Goal: Find specific page/section: Find specific page/section

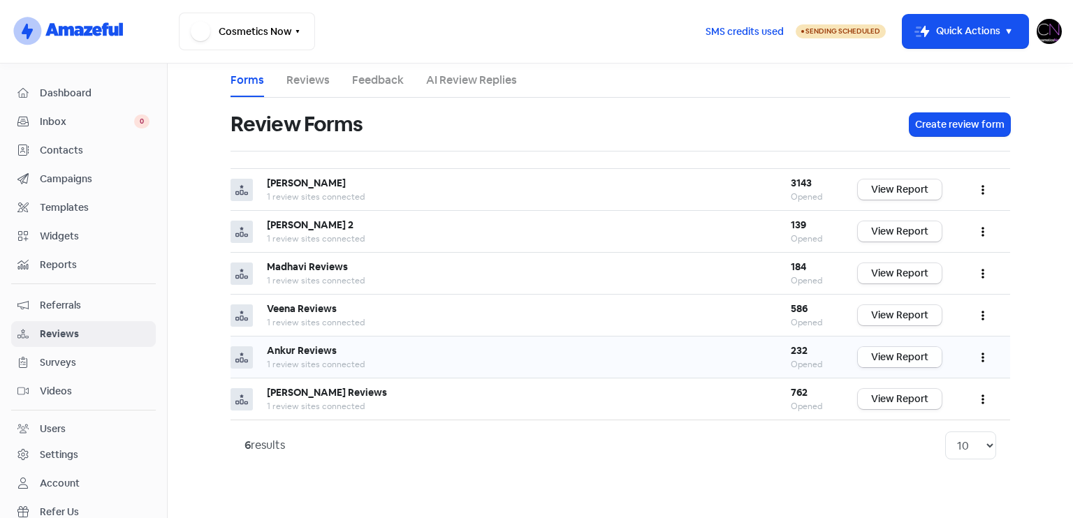
click at [906, 350] on link "View Report" at bounding box center [900, 357] width 84 height 20
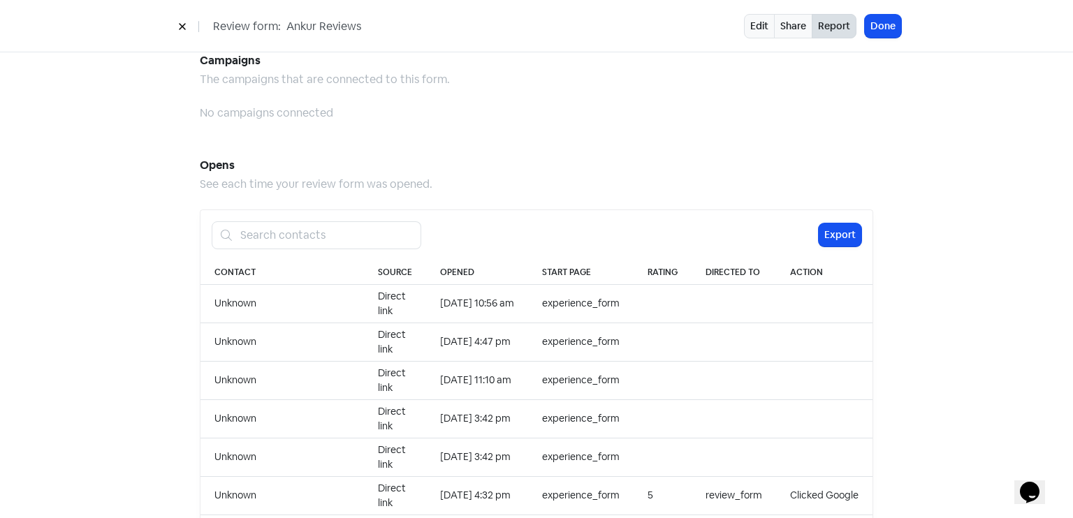
scroll to position [1436, 0]
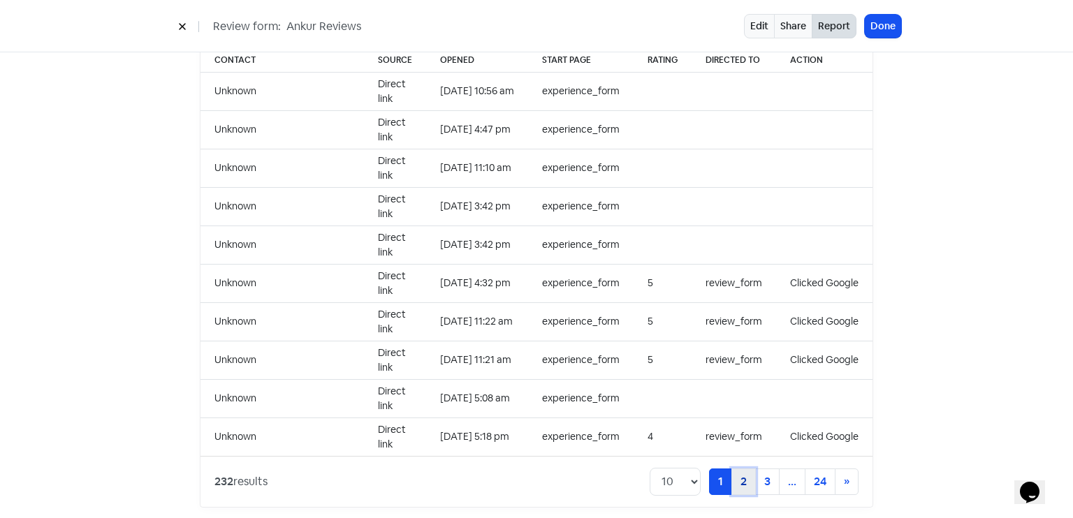
click at [737, 469] on link "2" at bounding box center [743, 482] width 24 height 27
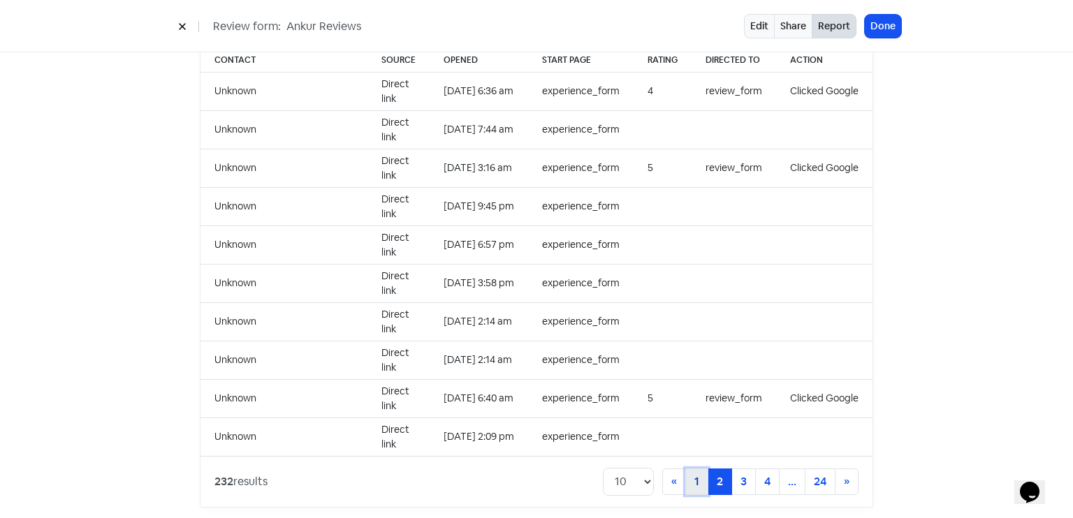
click at [691, 469] on link "1" at bounding box center [696, 482] width 23 height 27
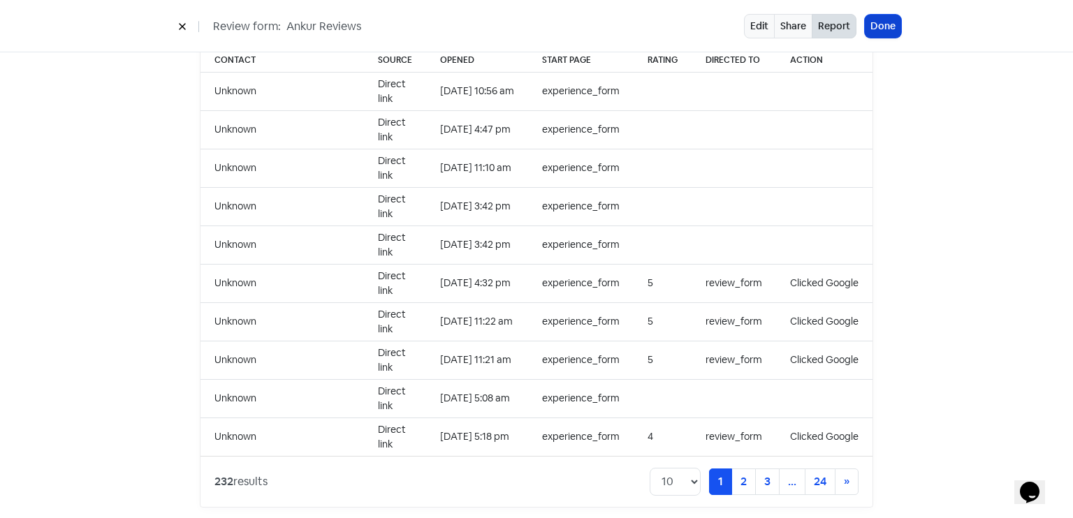
click at [891, 33] on button "Done" at bounding box center [883, 26] width 36 height 23
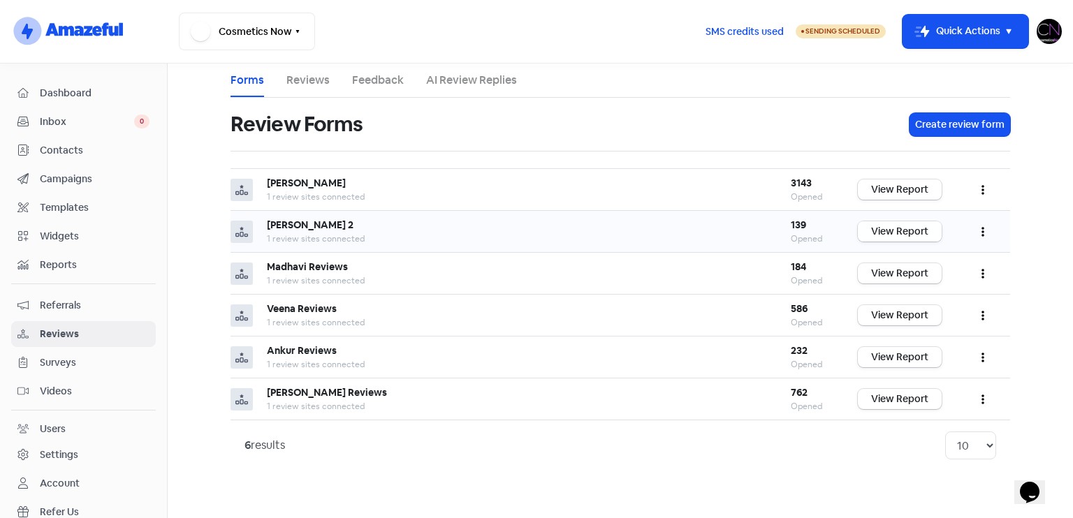
click at [917, 226] on link "View Report" at bounding box center [900, 231] width 84 height 20
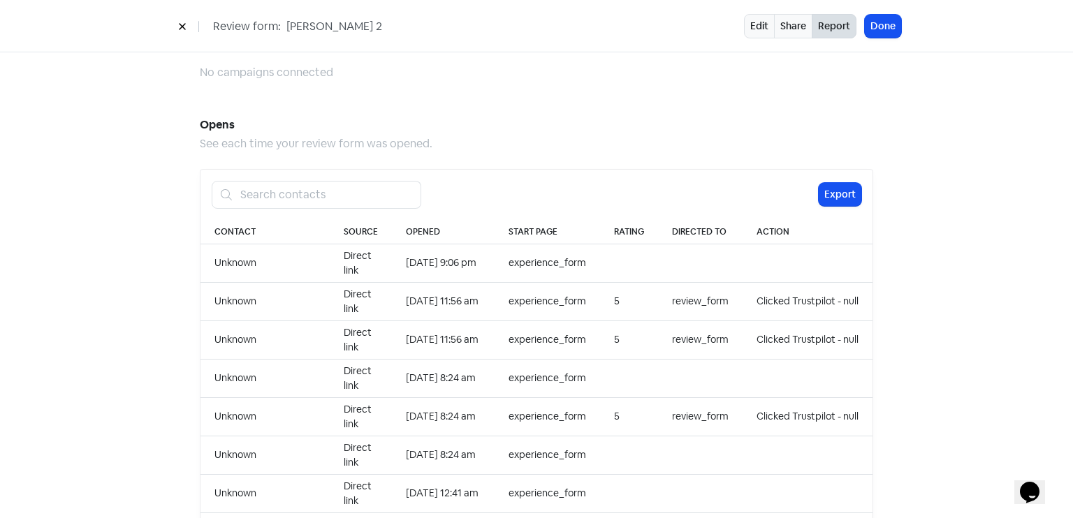
scroll to position [1223, 0]
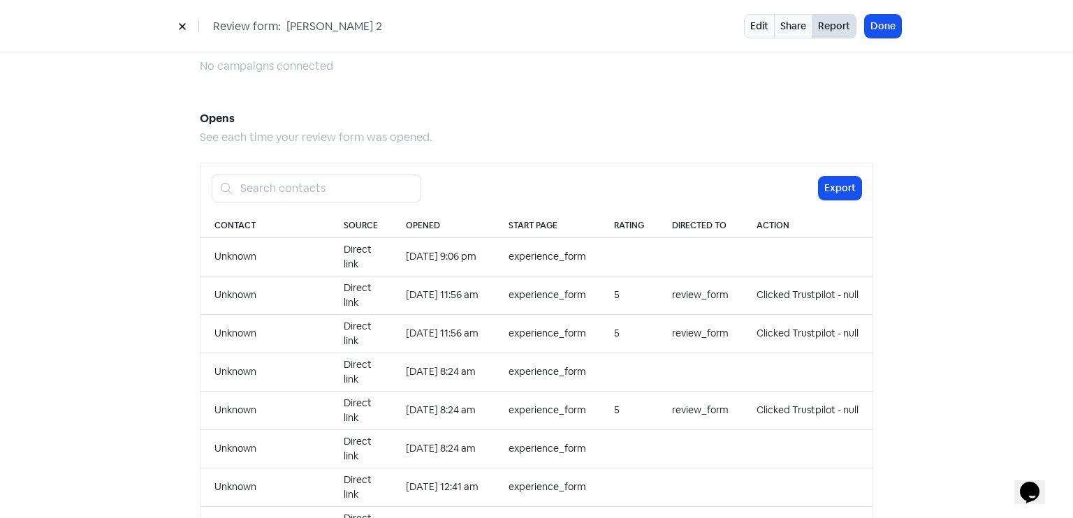
click at [901, 27] on div "Review form: [PERSON_NAME] 2 Edit Share Report Done" at bounding box center [536, 26] width 796 height 24
click at [894, 22] on button "Done" at bounding box center [883, 26] width 36 height 23
